Goal: Browse casually

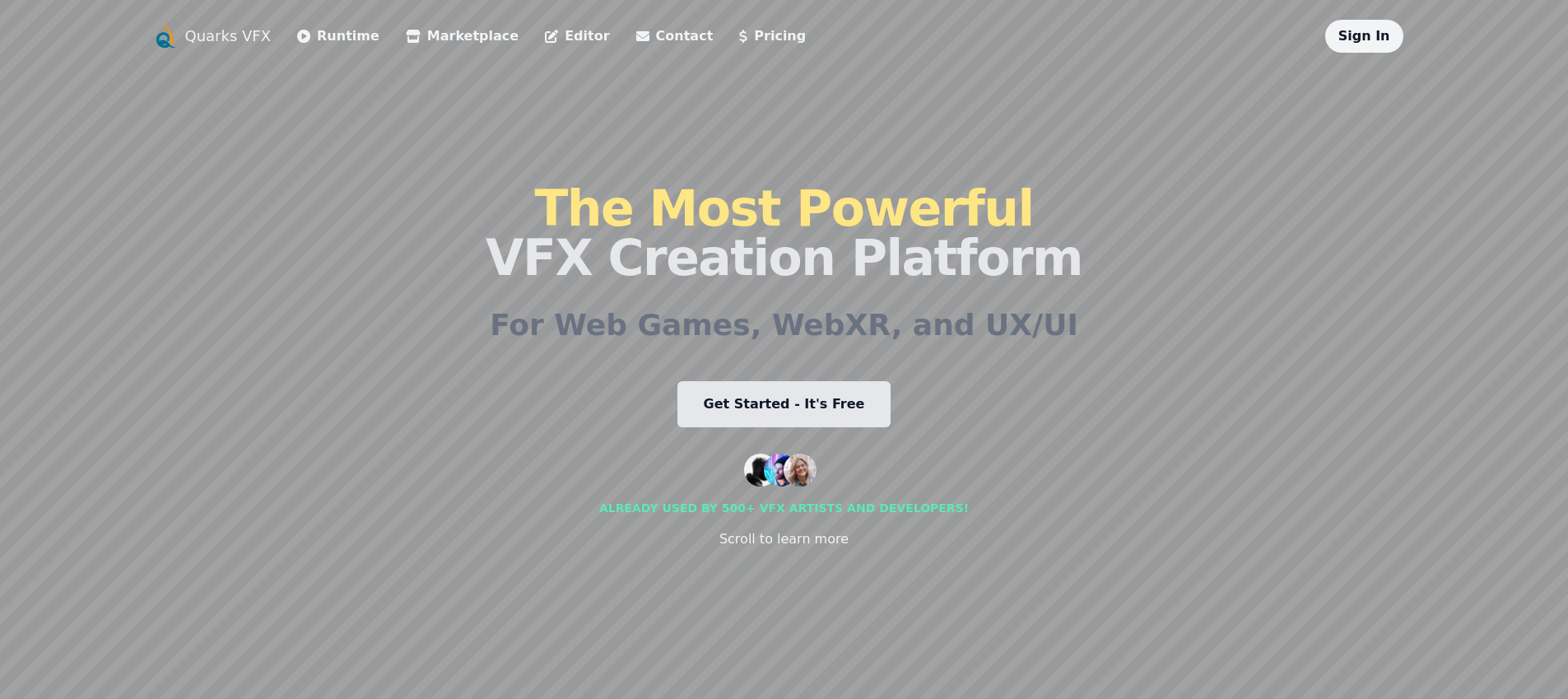
click at [1353, 39] on link "Sign In" at bounding box center [1364, 36] width 52 height 16
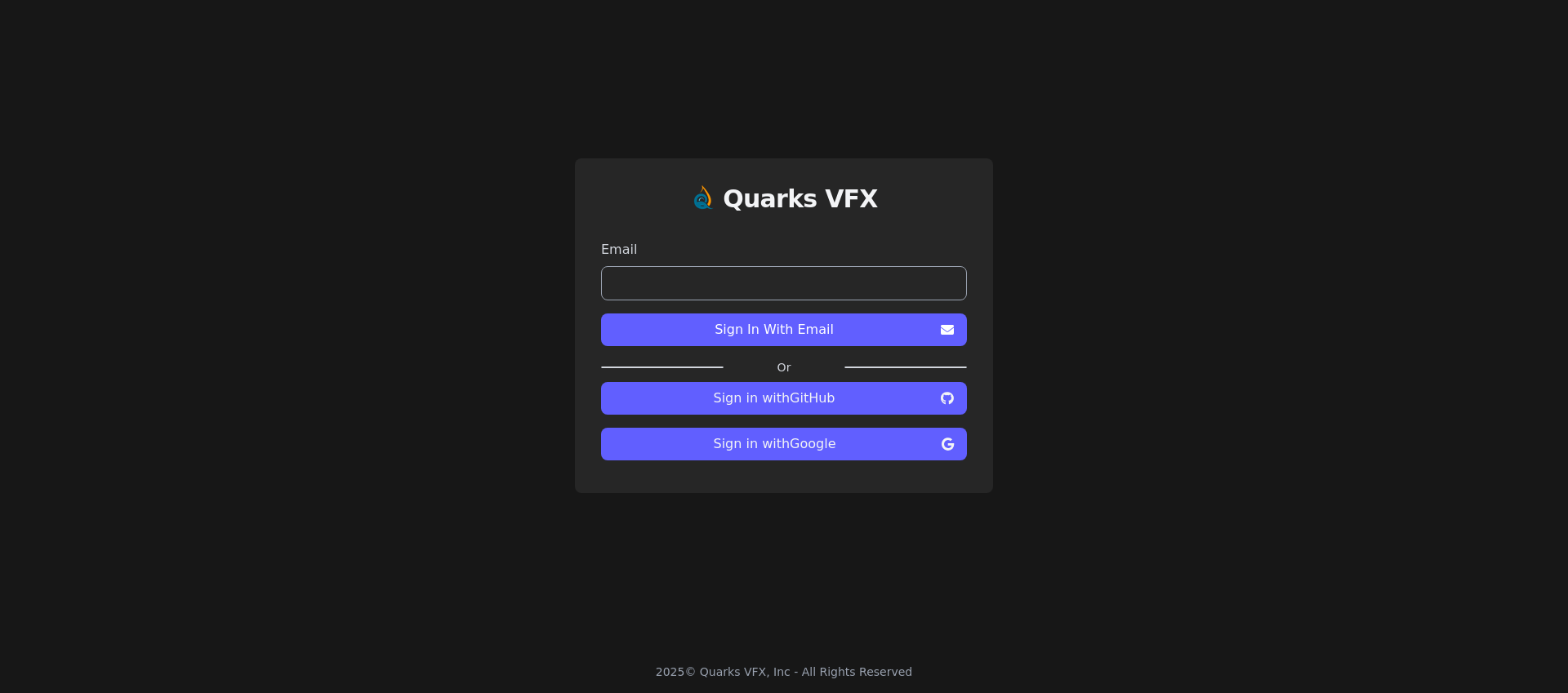
click at [779, 441] on span "Sign in with Google" at bounding box center [774, 444] width 321 height 19
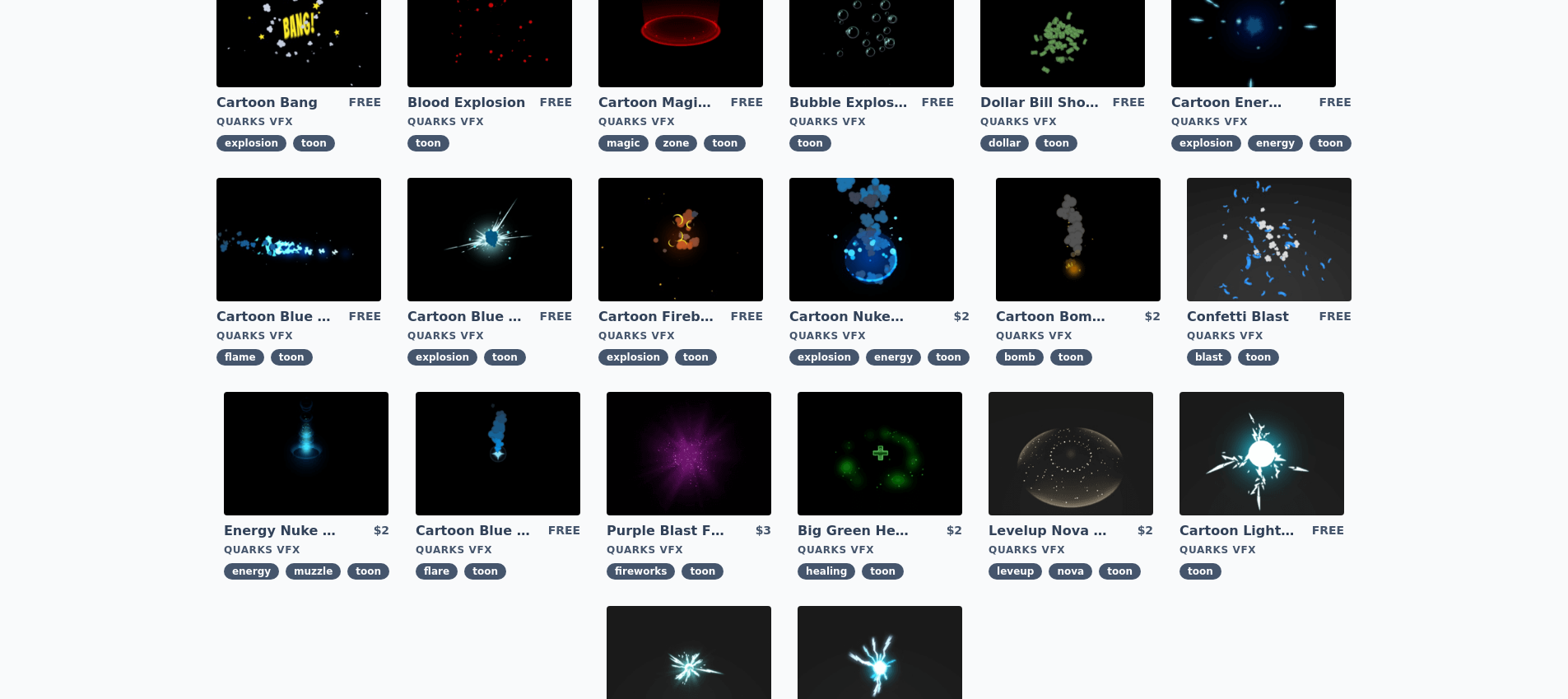
scroll to position [266, 0]
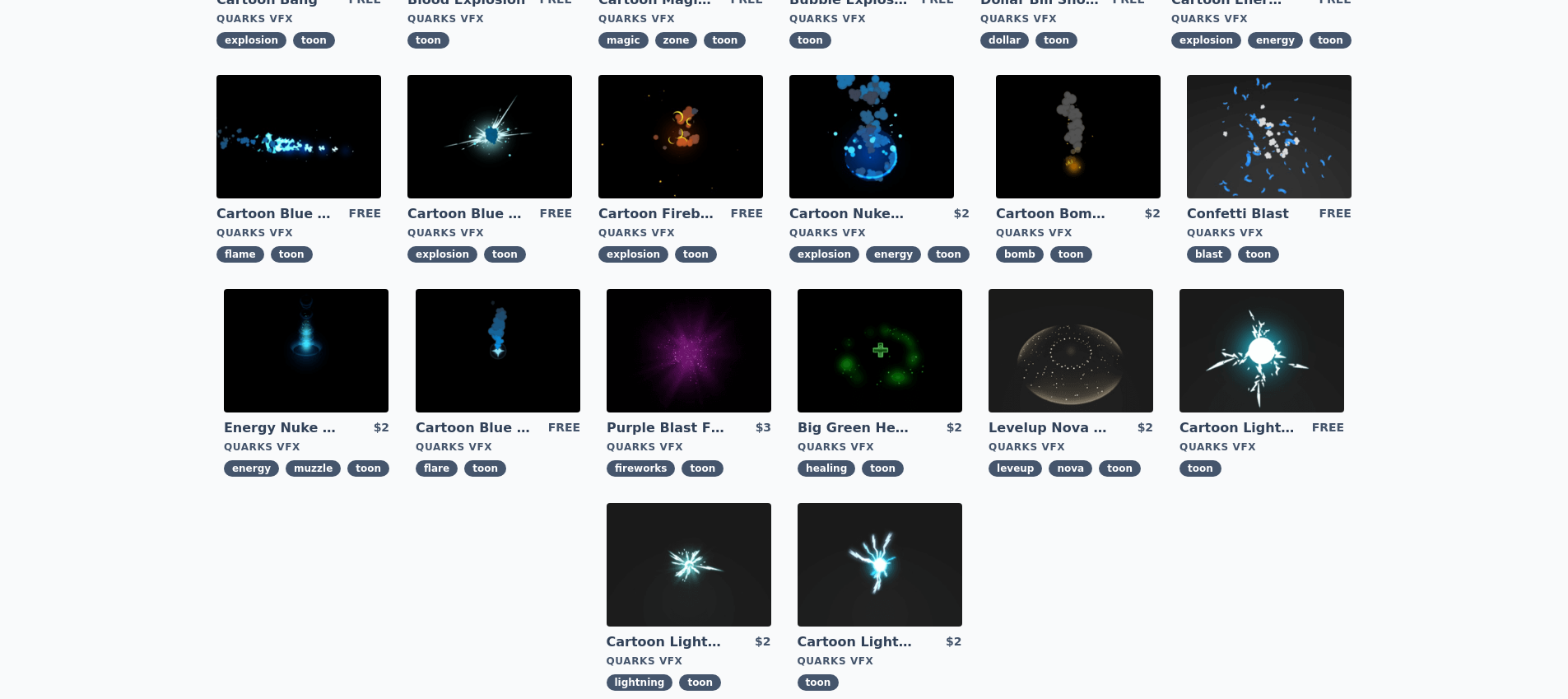
click at [868, 359] on img at bounding box center [880, 351] width 165 height 123
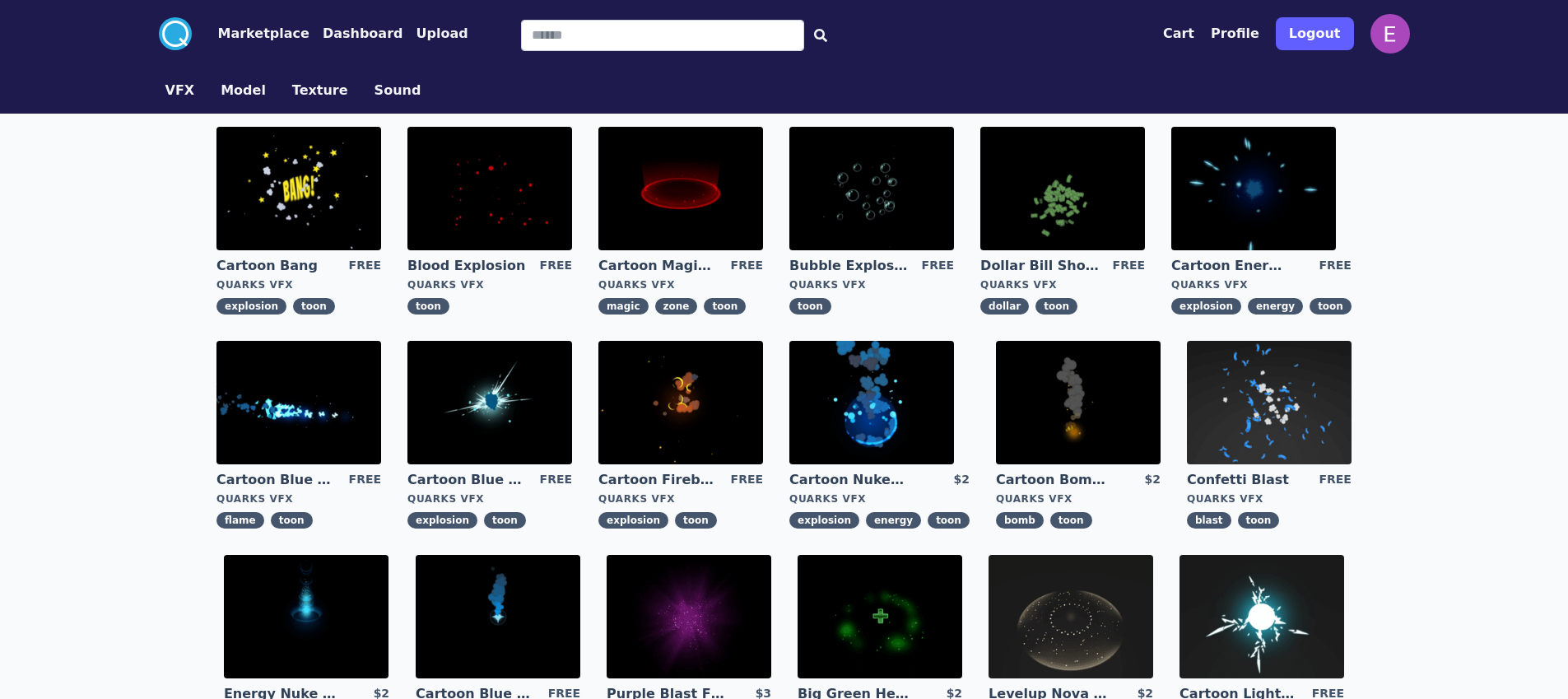
click at [526, 191] on img at bounding box center [489, 189] width 165 height 123
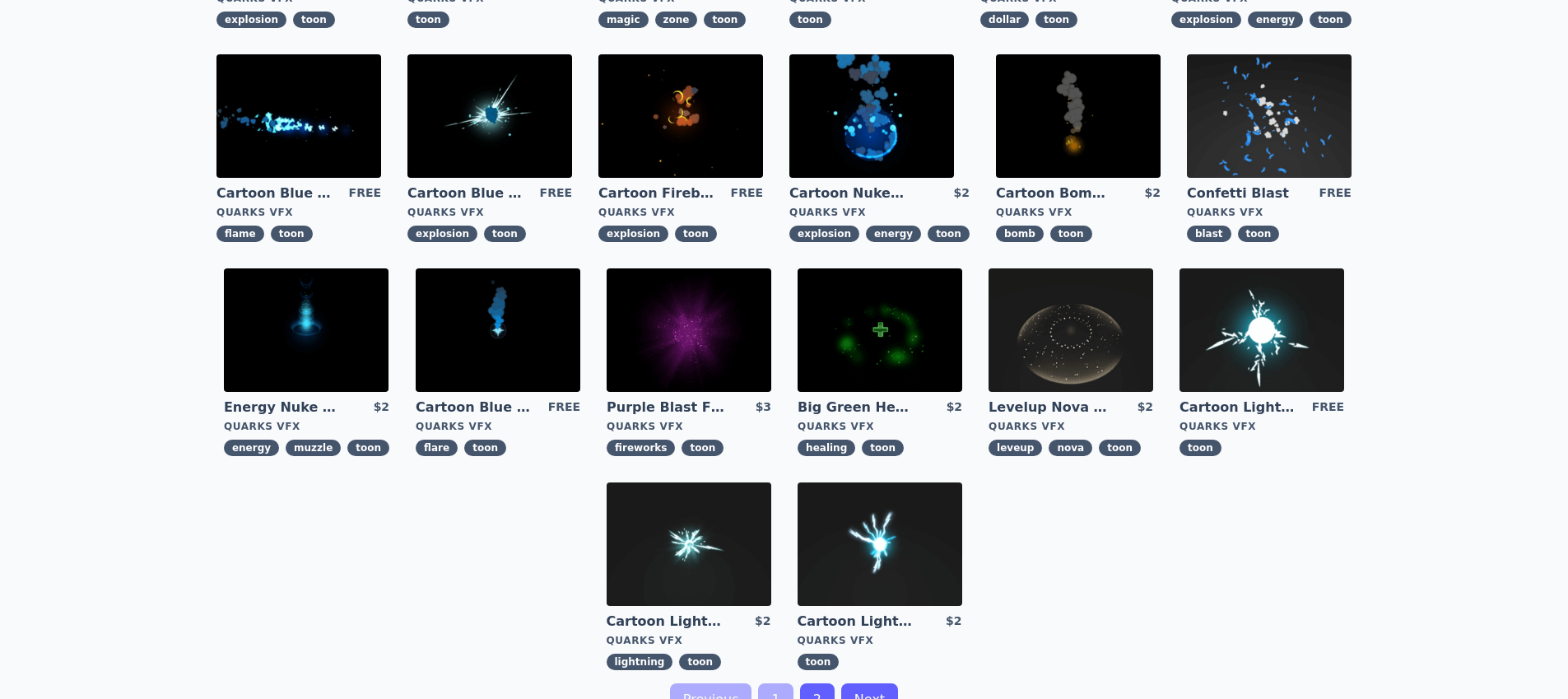
scroll to position [258, 0]
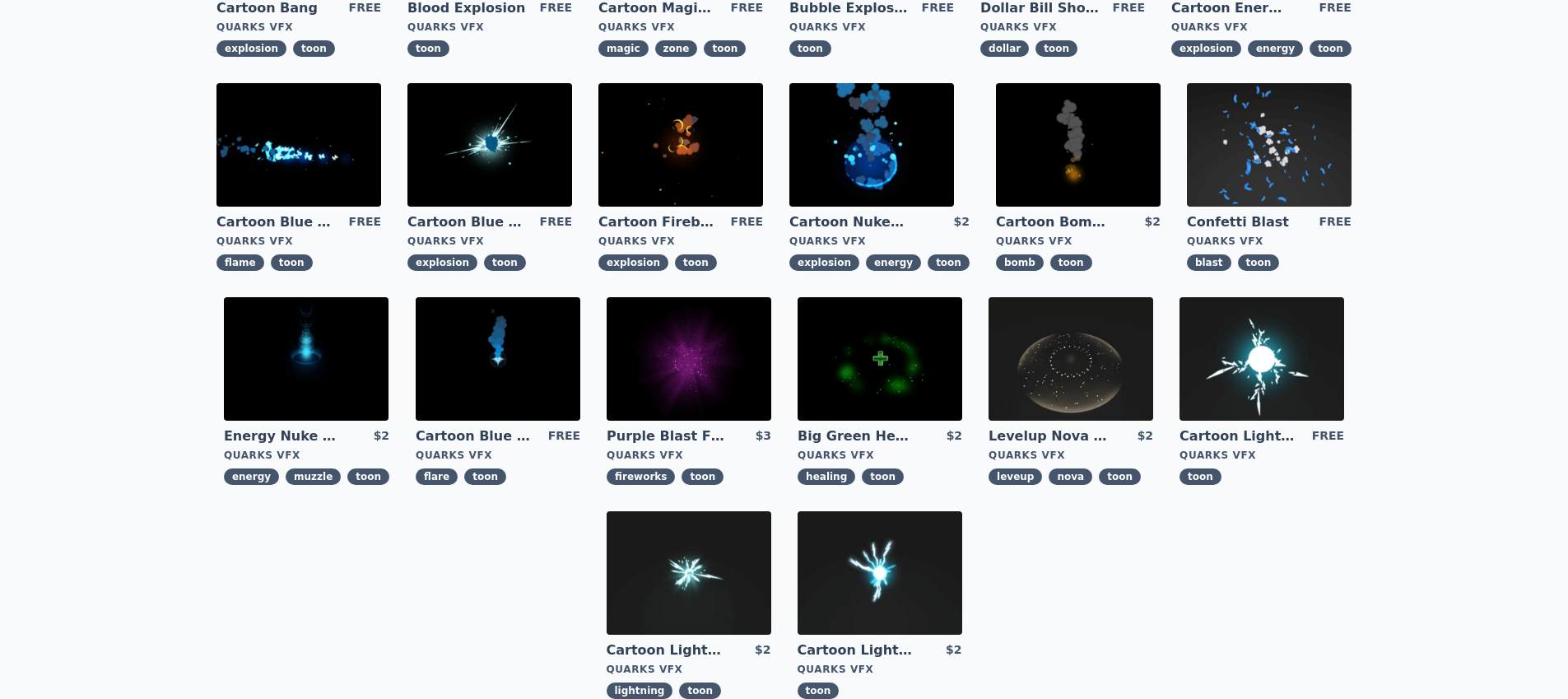
click at [1241, 363] on img at bounding box center [1262, 359] width 165 height 123
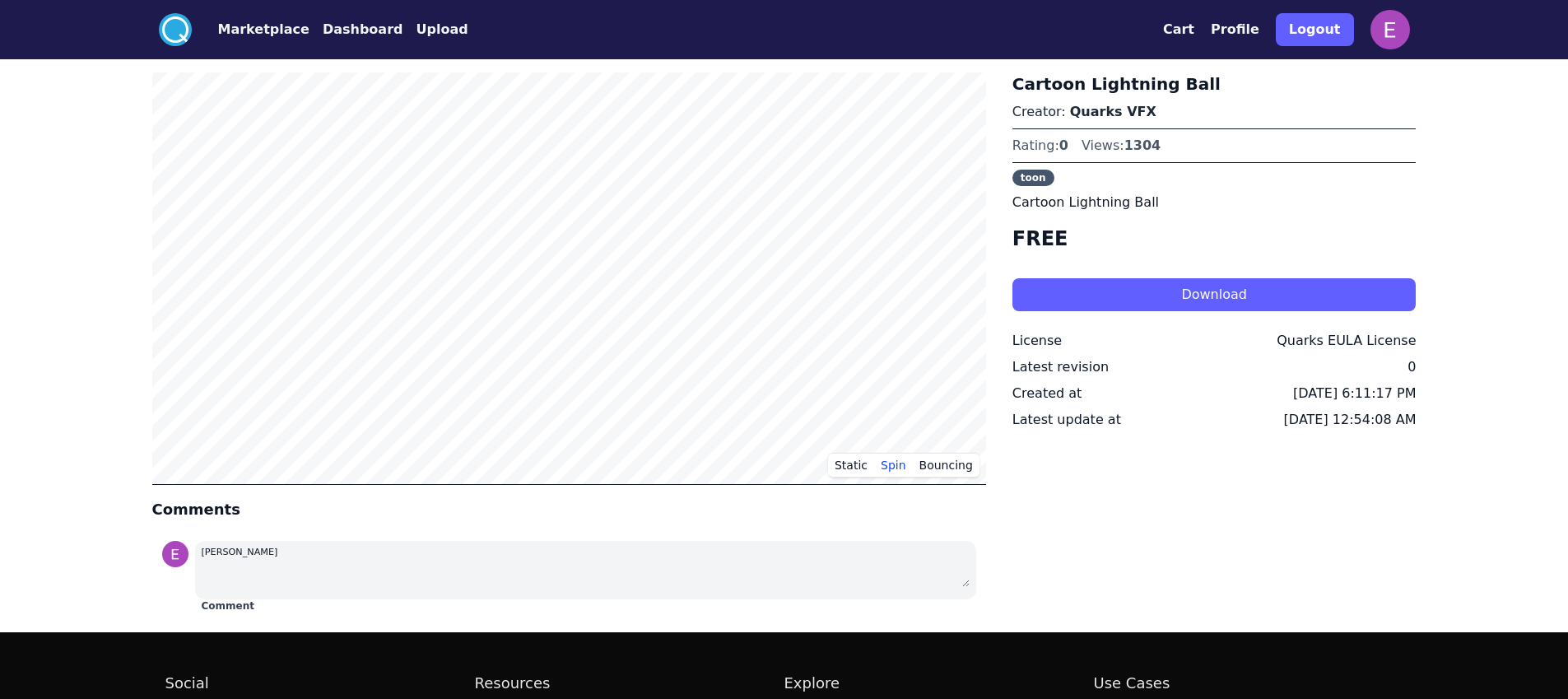
click at [1164, 297] on button "Download" at bounding box center [1215, 295] width 404 height 33
click at [171, 38] on circle at bounding box center [176, 29] width 33 height 33
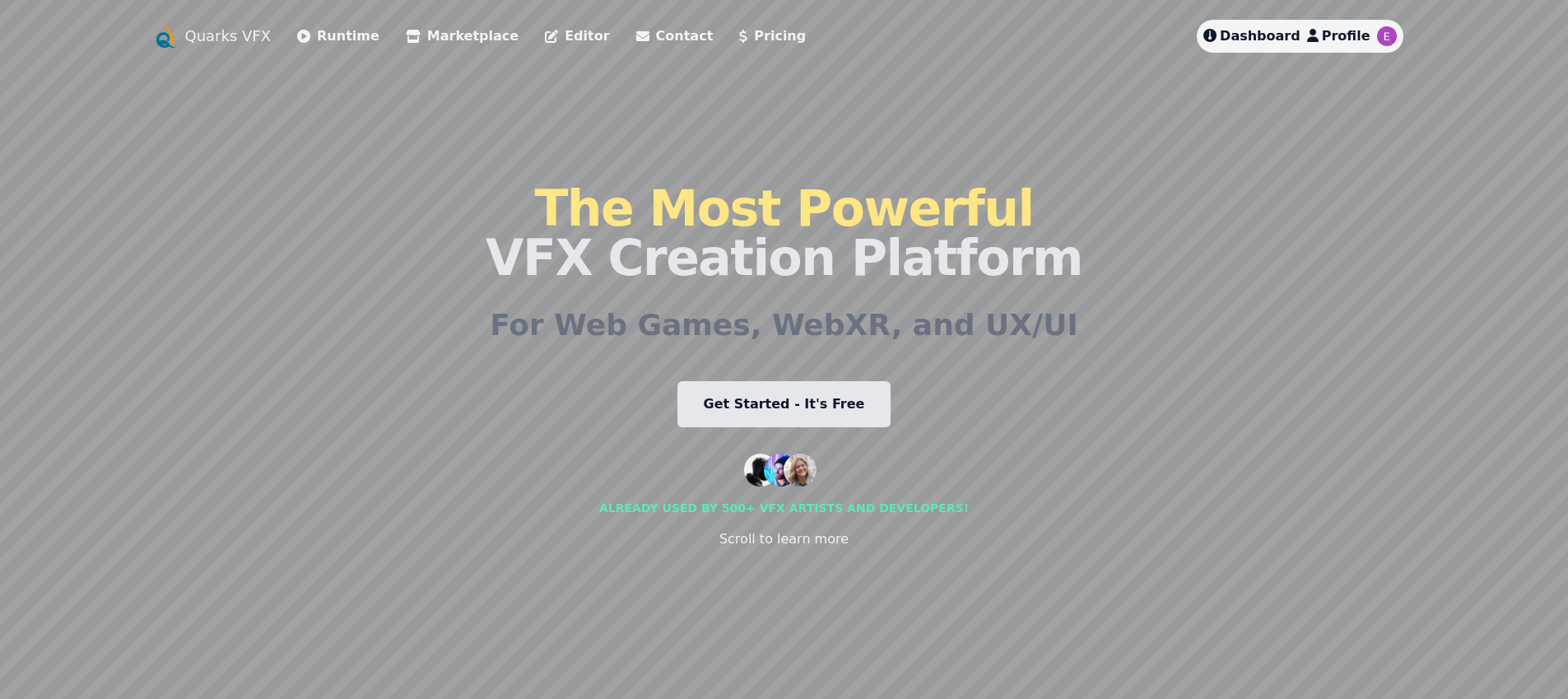
click at [1268, 38] on span "Dashboard" at bounding box center [1260, 36] width 81 height 16
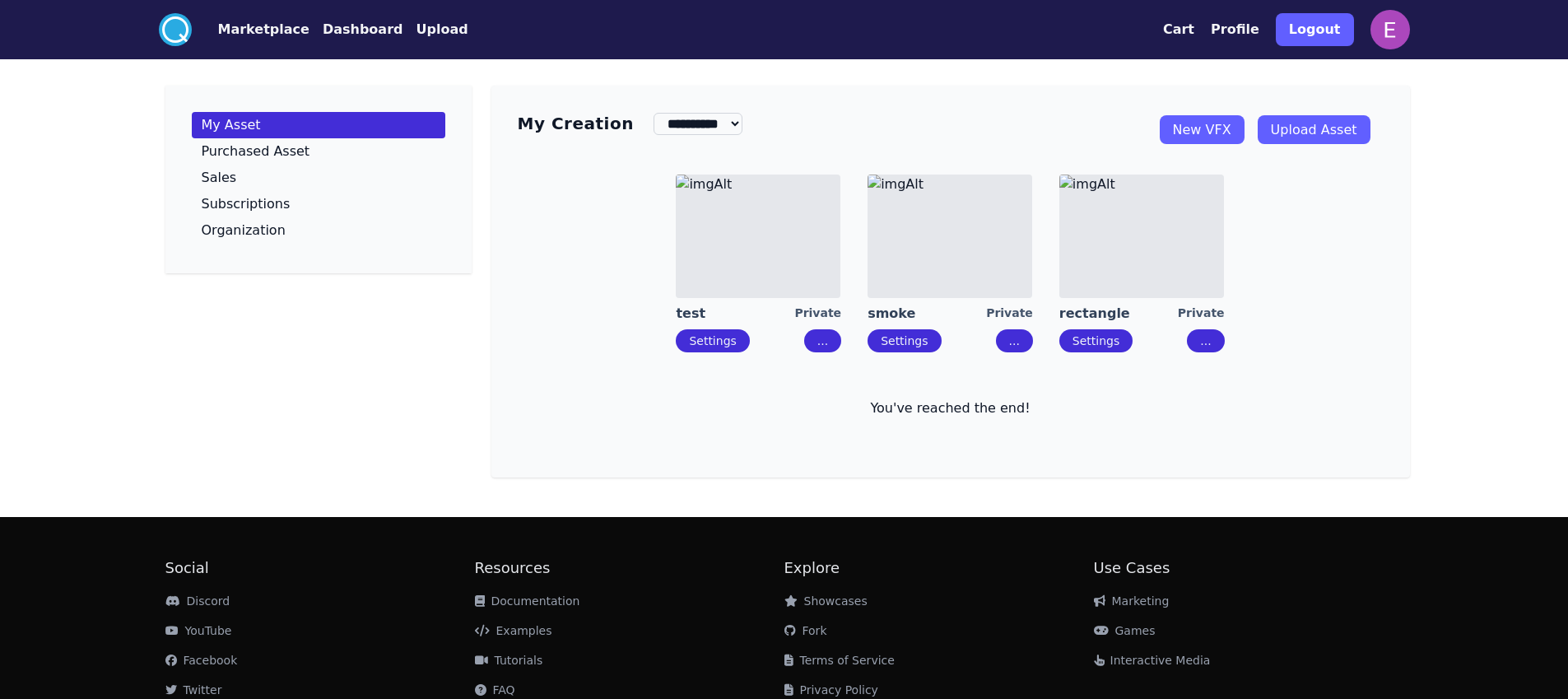
click at [789, 247] on img at bounding box center [758, 237] width 165 height 123
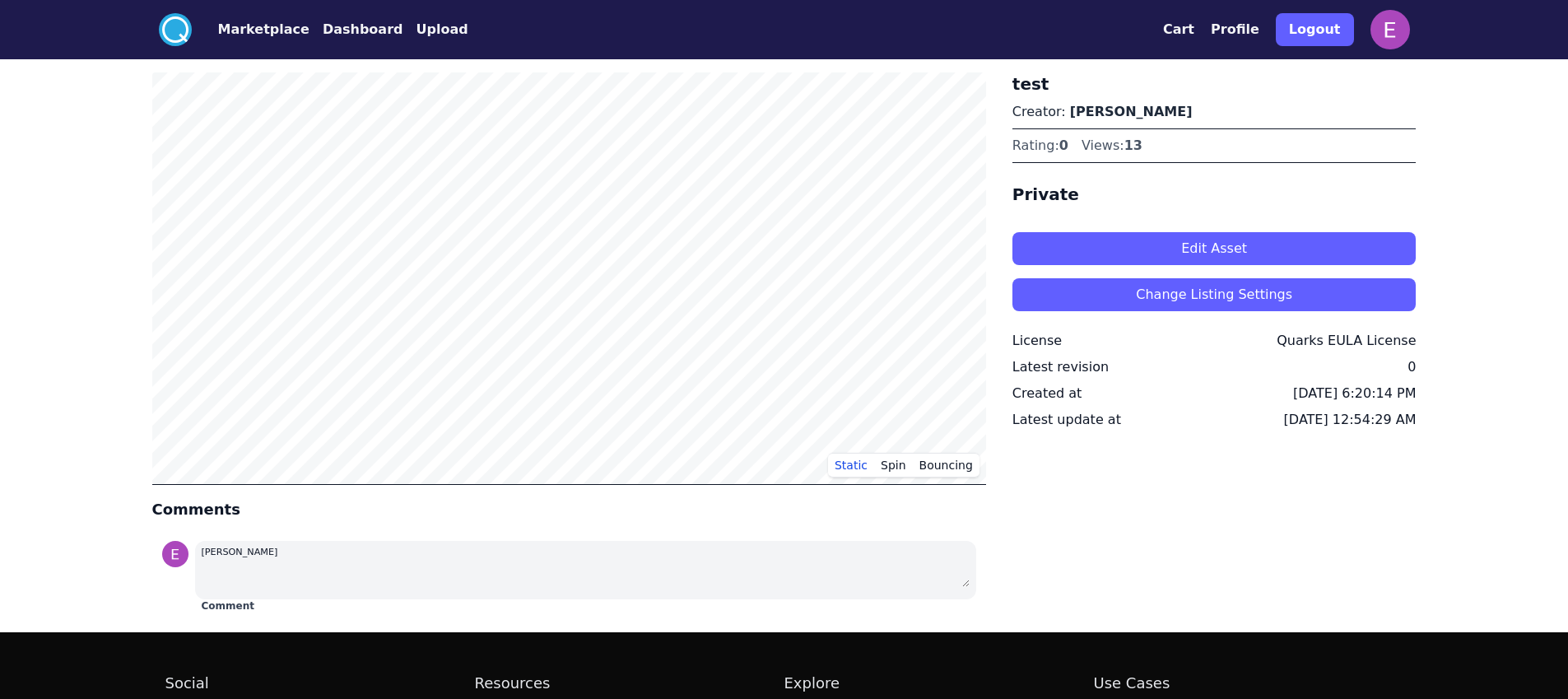
click at [1133, 243] on button "Edit Asset" at bounding box center [1215, 249] width 404 height 33
